Goal: Information Seeking & Learning: Learn about a topic

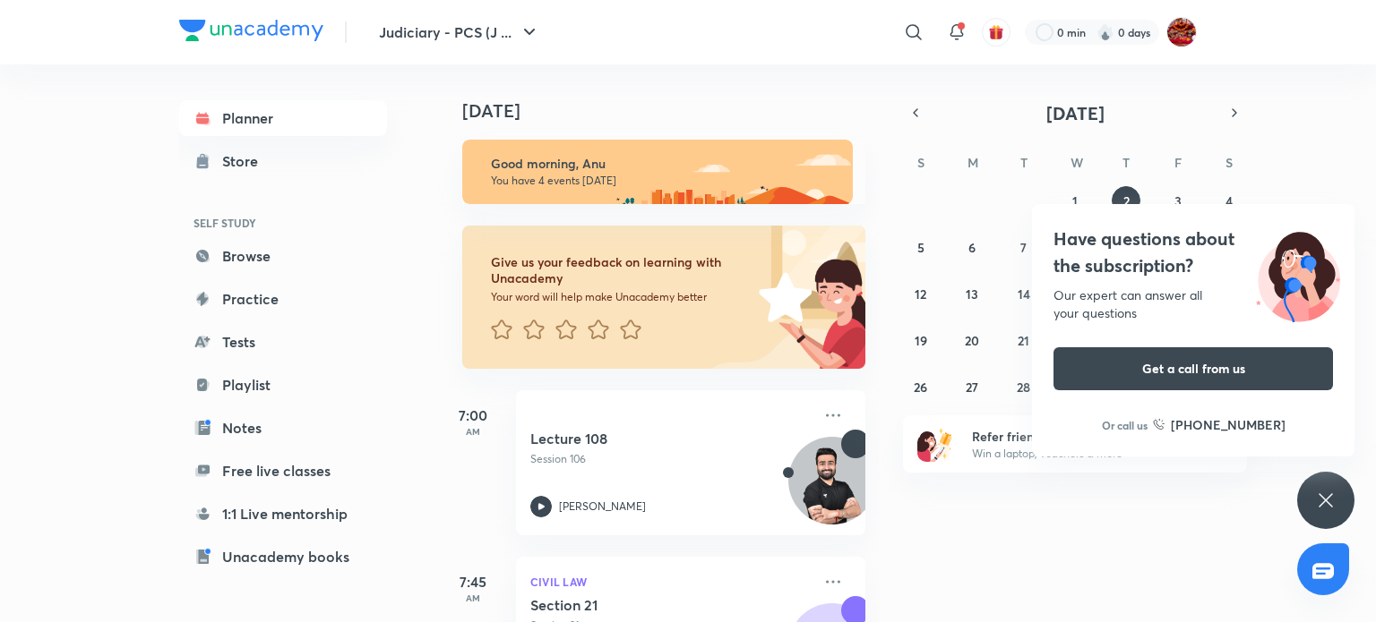
click at [1322, 501] on icon at bounding box center [1325, 500] width 21 height 21
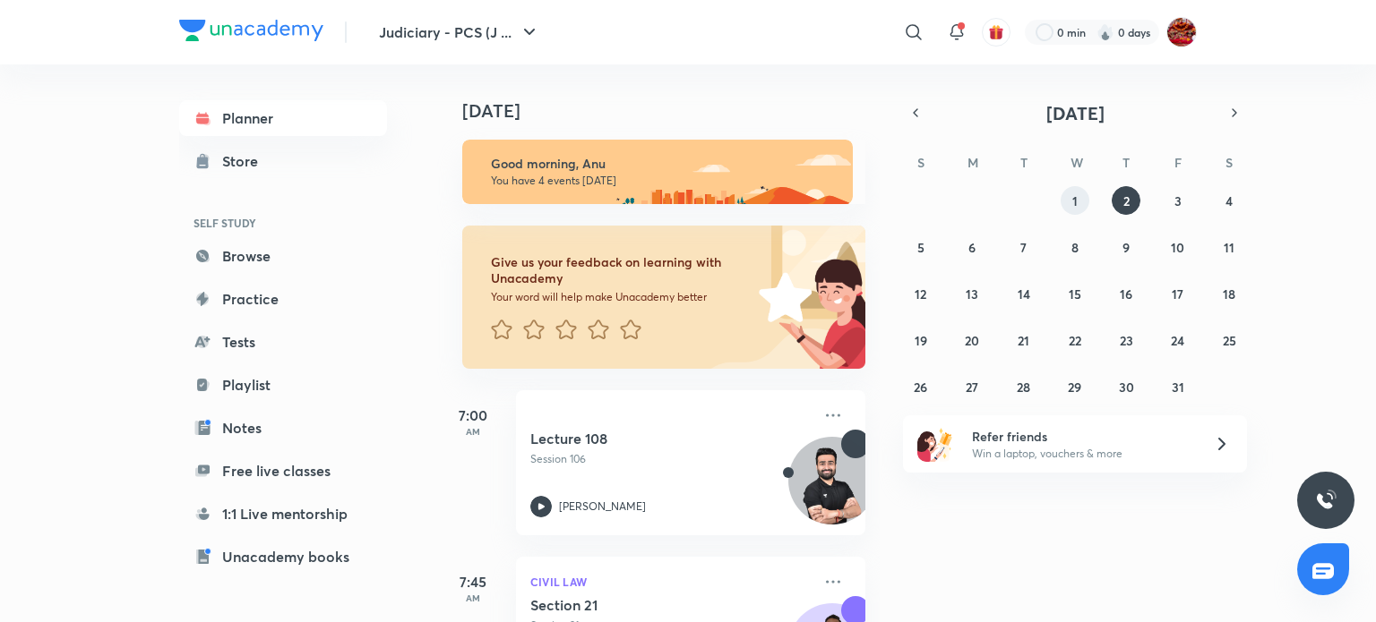
click at [1071, 200] on button "1" at bounding box center [1074, 200] width 29 height 29
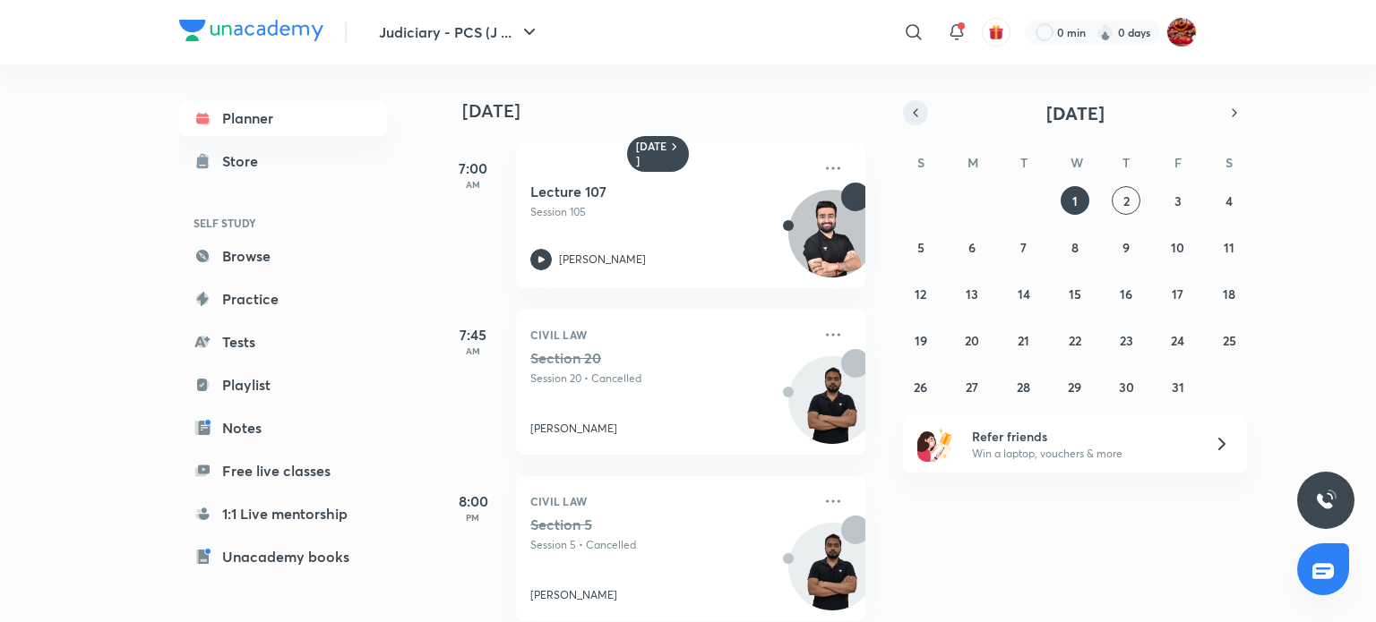
click at [918, 108] on icon "button" at bounding box center [915, 113] width 14 height 16
click at [974, 203] on button "1" at bounding box center [971, 200] width 29 height 29
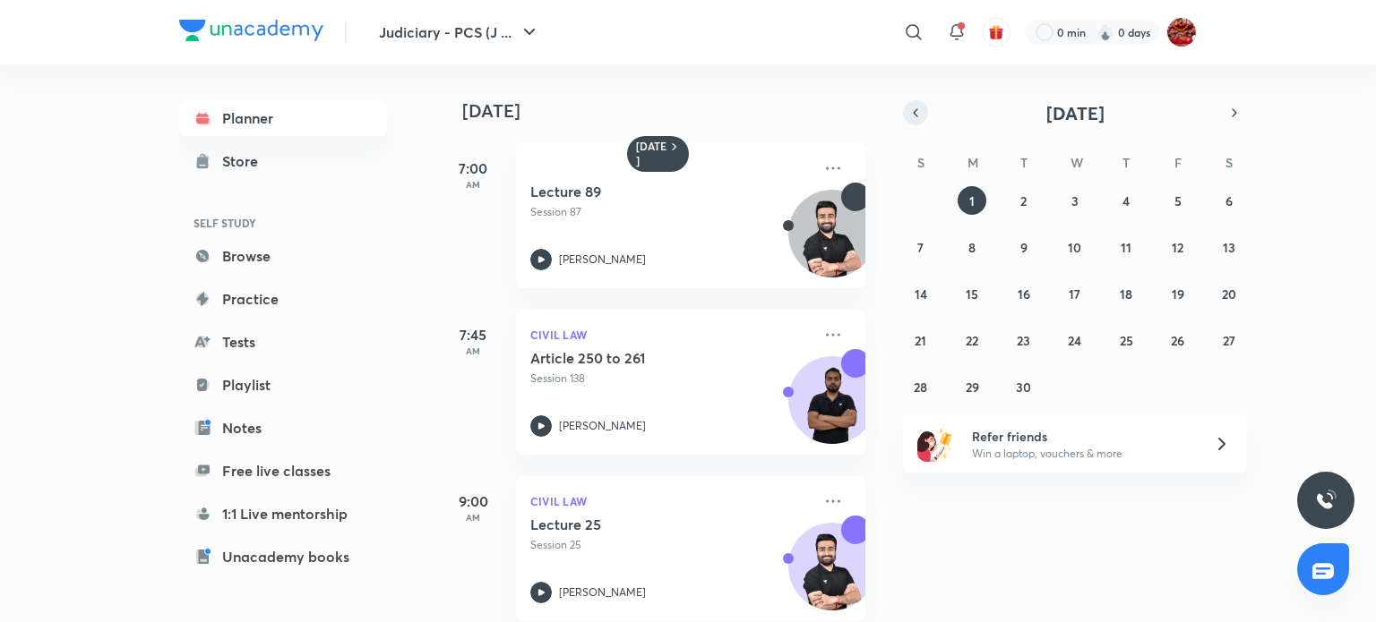
click at [913, 113] on icon "button" at bounding box center [915, 112] width 4 height 7
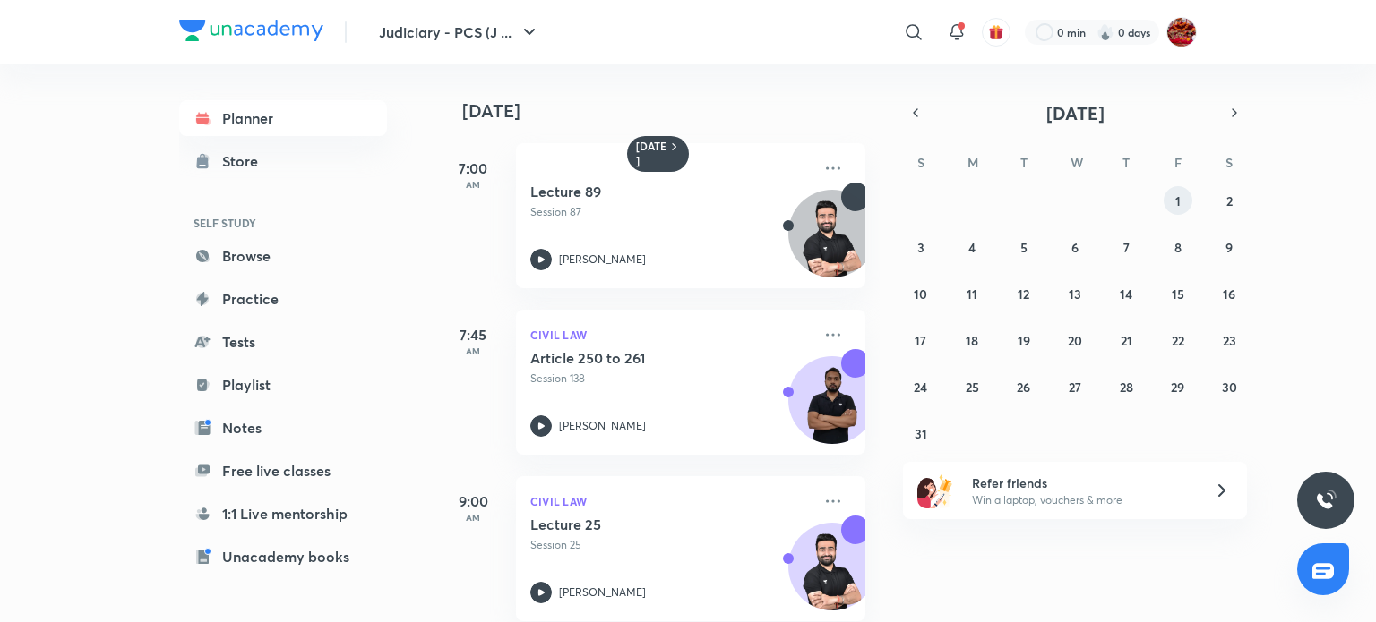
click at [1181, 200] on button "1" at bounding box center [1177, 200] width 29 height 29
click at [918, 115] on icon "button" at bounding box center [915, 113] width 14 height 16
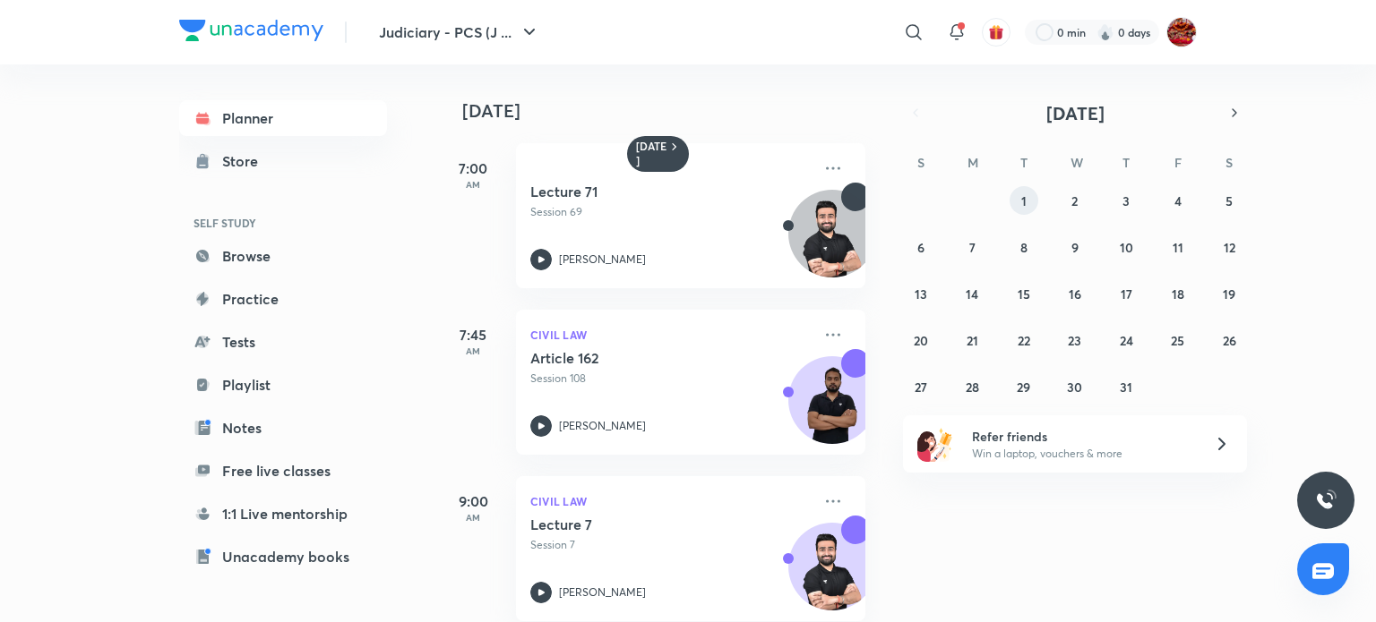
click at [1021, 196] on abbr "1" at bounding box center [1023, 201] width 5 height 17
click at [1235, 114] on icon "button" at bounding box center [1234, 113] width 14 height 16
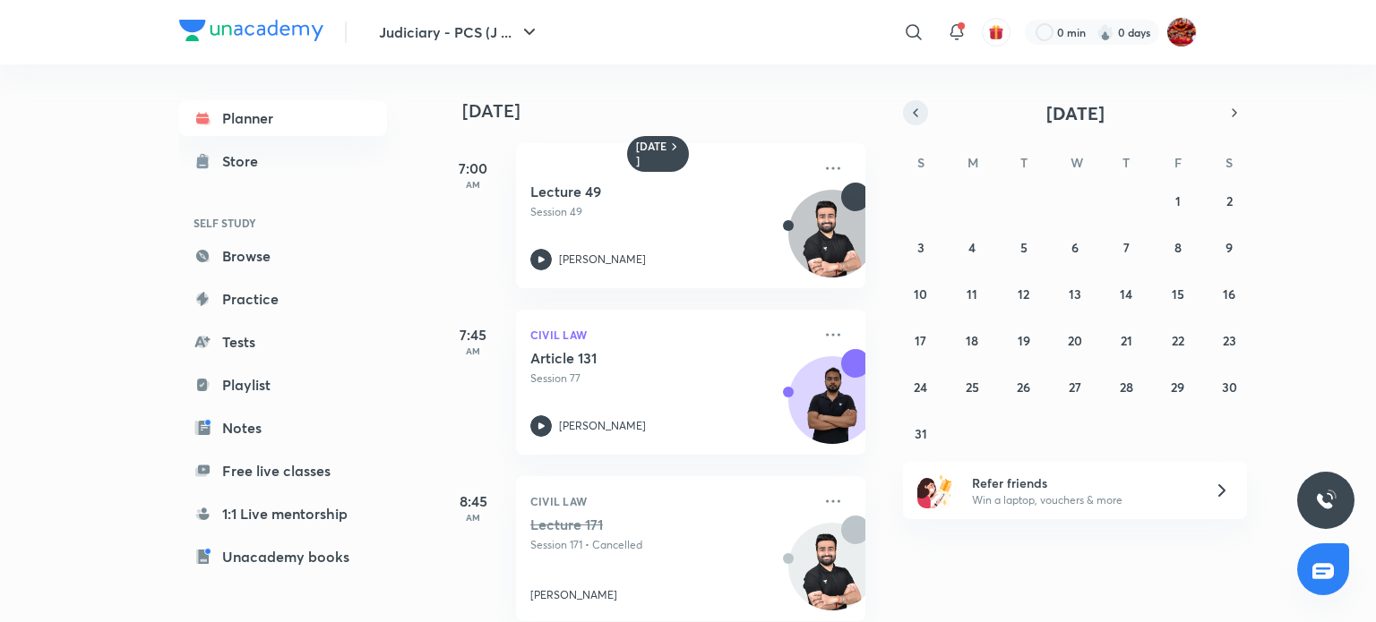
click at [913, 109] on icon "button" at bounding box center [915, 113] width 14 height 16
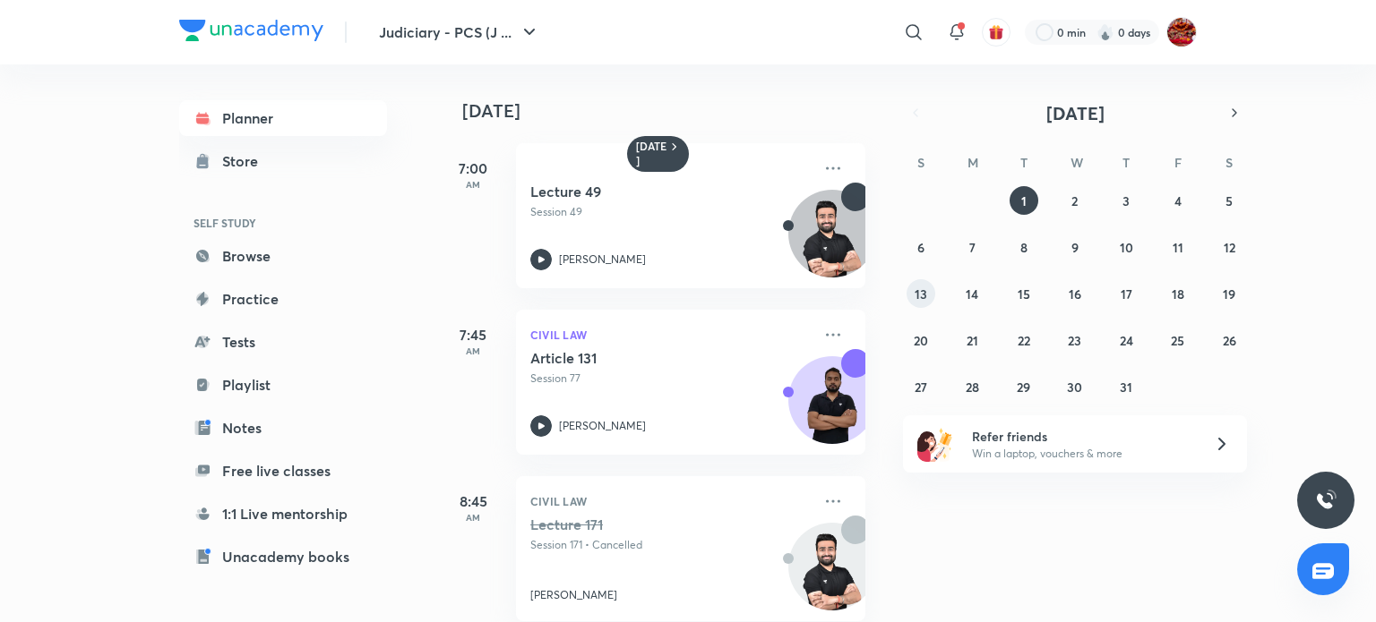
click at [1068, 108] on div "[DATE] S M T W T F S 29 30 1 2 3 4 5 6 7 8 9 10 11 12 13 14 15 16 17 18 19 20 2…" at bounding box center [1075, 250] width 344 height 301
click at [266, 117] on link "Planner" at bounding box center [283, 118] width 208 height 36
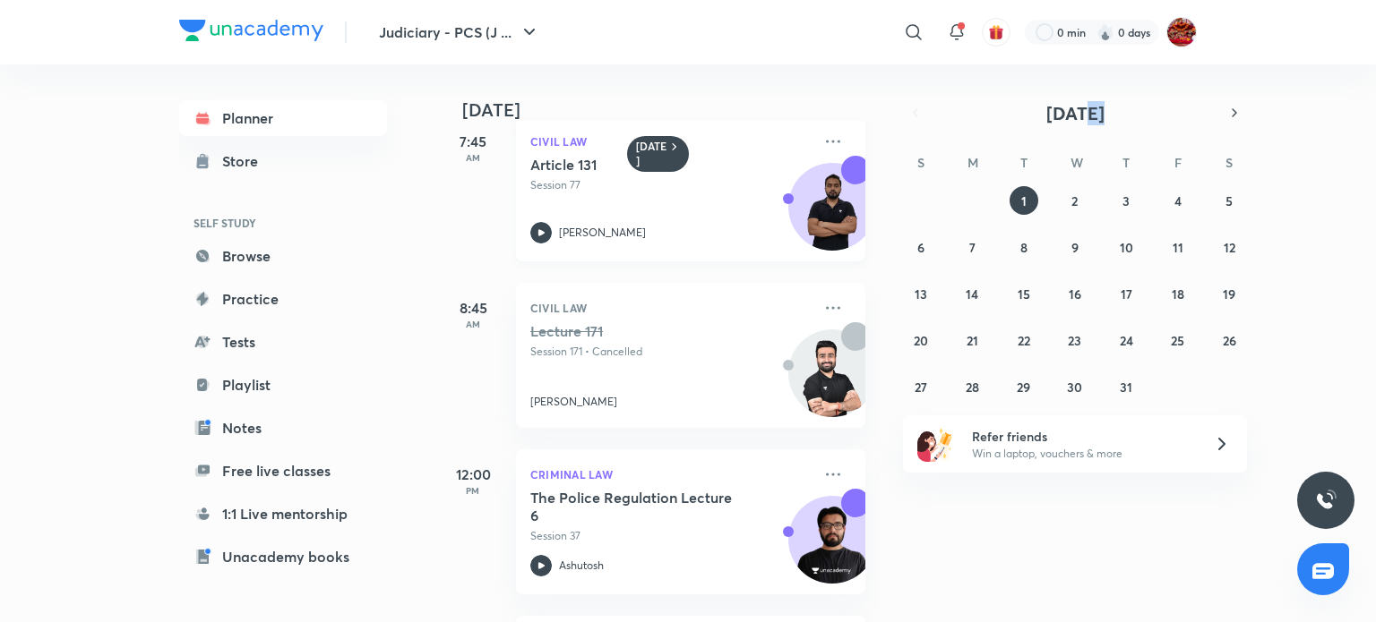
scroll to position [193, 0]
click at [536, 560] on icon at bounding box center [540, 565] width 21 height 21
click at [543, 569] on icon at bounding box center [540, 565] width 21 height 21
click at [536, 568] on icon at bounding box center [540, 565] width 21 height 21
click at [537, 568] on icon at bounding box center [540, 565] width 21 height 21
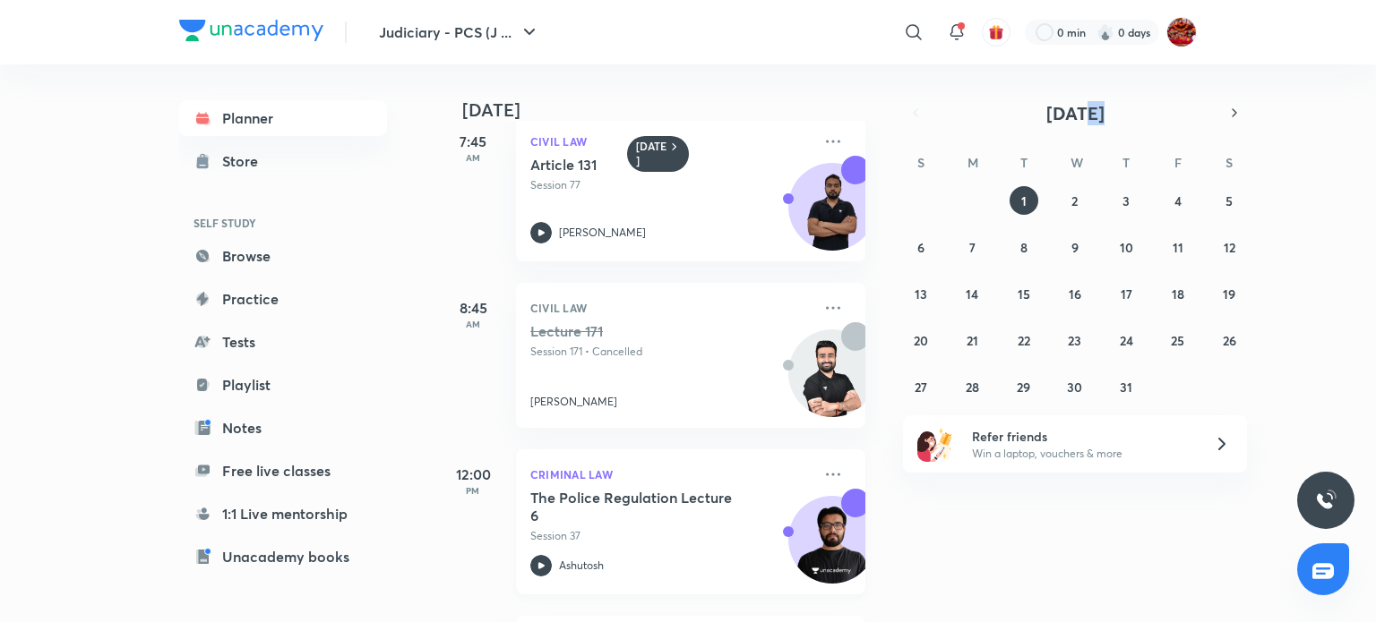
click at [537, 568] on icon at bounding box center [540, 565] width 21 height 21
click at [541, 565] on icon at bounding box center [541, 565] width 6 height 6
click at [560, 495] on h5 "The Police Regulation Lecture 6" at bounding box center [641, 507] width 223 height 36
click at [826, 474] on icon at bounding box center [833, 474] width 14 height 3
